Goal: Find specific page/section: Locate a particular part of the current website

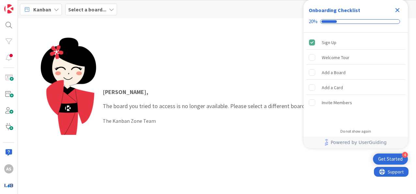
click at [399, 11] on icon "Close Checklist" at bounding box center [398, 10] width 4 height 4
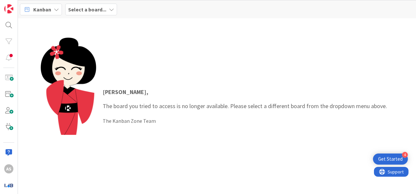
click at [98, 4] on div "Select a board..." at bounding box center [91, 10] width 52 height 12
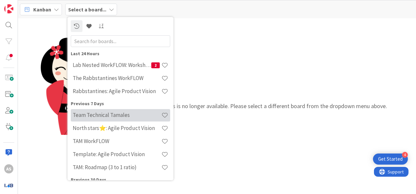
scroll to position [65, 0]
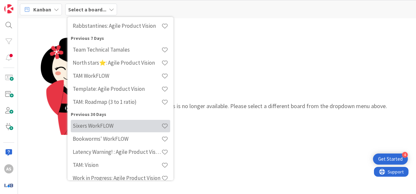
click at [130, 127] on h4 "Sixers WorkFLOW" at bounding box center [117, 125] width 89 height 7
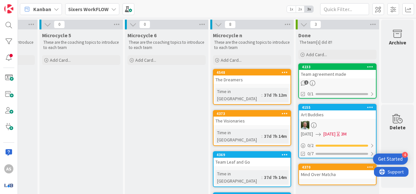
scroll to position [65, 669]
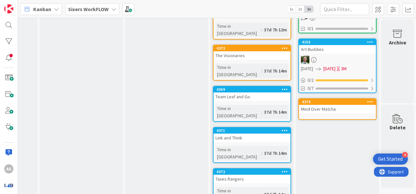
click at [247, 92] on div "Team Leaf and Go" at bounding box center [252, 96] width 77 height 8
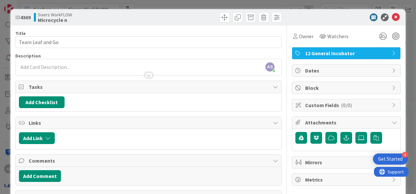
click at [392, 52] on icon at bounding box center [394, 53] width 5 height 5
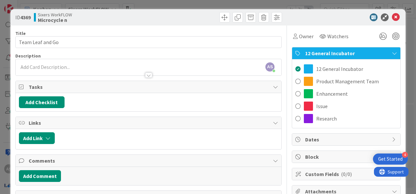
click at [392, 52] on icon at bounding box center [394, 53] width 5 height 5
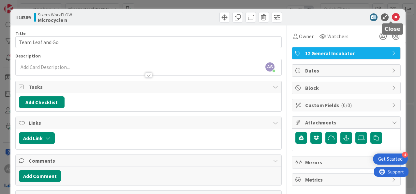
click at [392, 17] on icon at bounding box center [396, 17] width 8 height 8
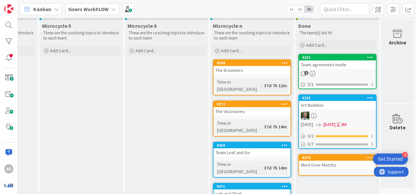
scroll to position [0, 669]
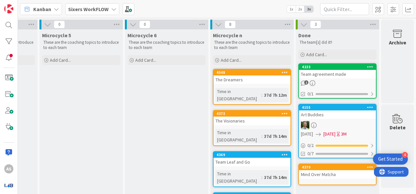
click at [104, 8] on b "Sixers WorkFLOW" at bounding box center [88, 9] width 40 height 7
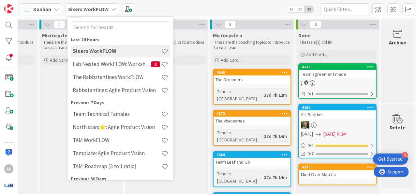
scroll to position [0, 0]
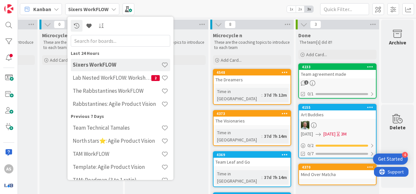
click at [105, 8] on b "Sixers WorkFLOW" at bounding box center [88, 9] width 40 height 7
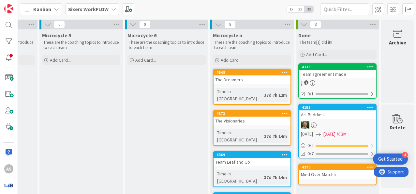
click at [105, 8] on b "Sixers WorkFLOW" at bounding box center [88, 9] width 40 height 7
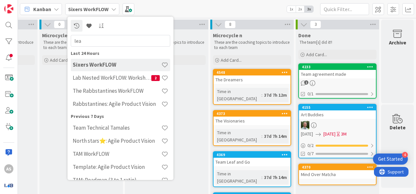
type input "leaf"
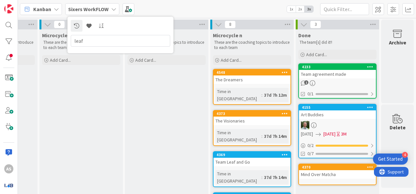
click at [90, 38] on input "leaf" at bounding box center [120, 41] width 99 height 12
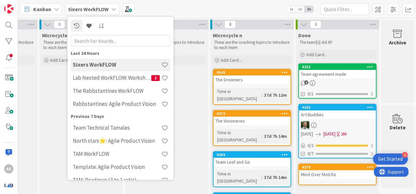
click at [164, 8] on div "Kanban Sixers WorkFLOW Last 24 Hours Sixers WorkFLOW Lab Nested WorkFLOW: Works…" at bounding box center [217, 9] width 398 height 18
